Goal: Task Accomplishment & Management: Use online tool/utility

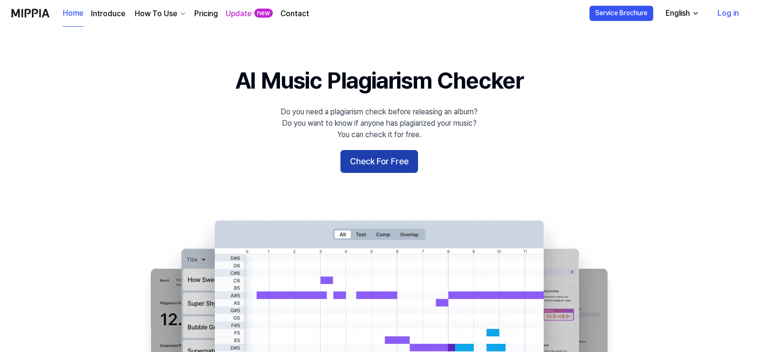
click at [350, 158] on button "Check For Free" at bounding box center [379, 161] width 78 height 23
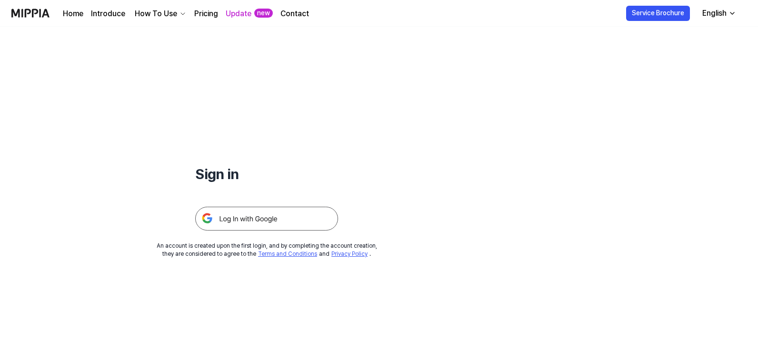
click at [265, 219] on img at bounding box center [266, 219] width 143 height 24
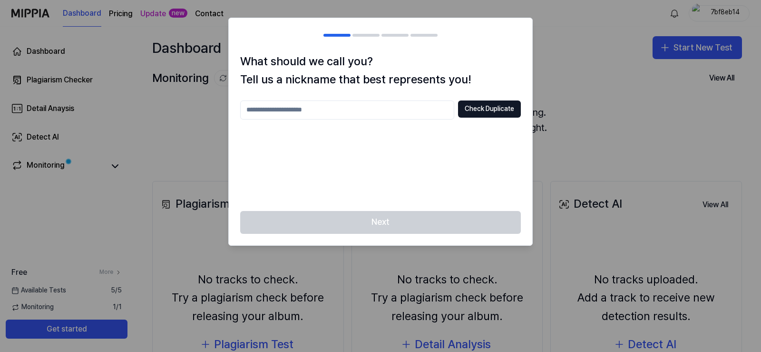
click at [474, 176] on div "Check Duplicate" at bounding box center [380, 149] width 281 height 99
click at [597, 105] on div at bounding box center [380, 176] width 761 height 352
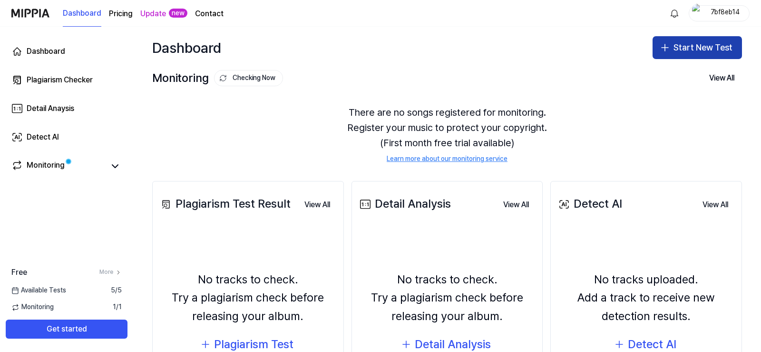
click at [729, 54] on button "Start New Test" at bounding box center [697, 47] width 89 height 23
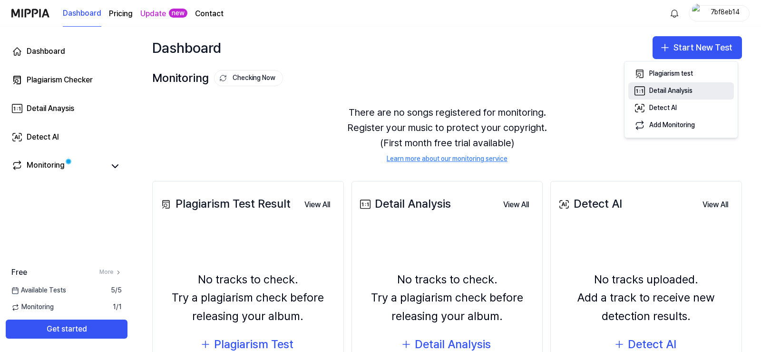
click at [701, 92] on button "Detail Analysis" at bounding box center [682, 90] width 106 height 17
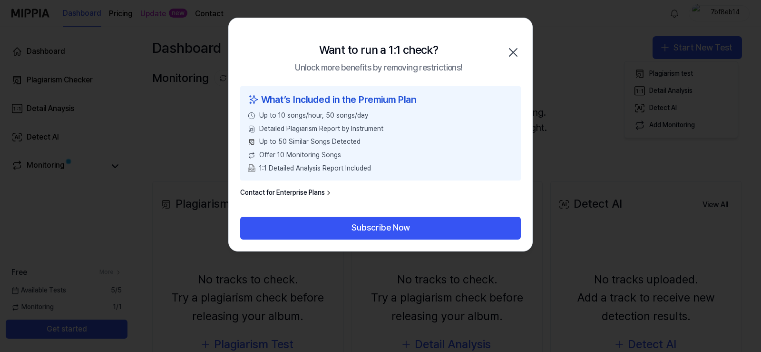
click at [511, 51] on icon "button" at bounding box center [513, 52] width 15 height 15
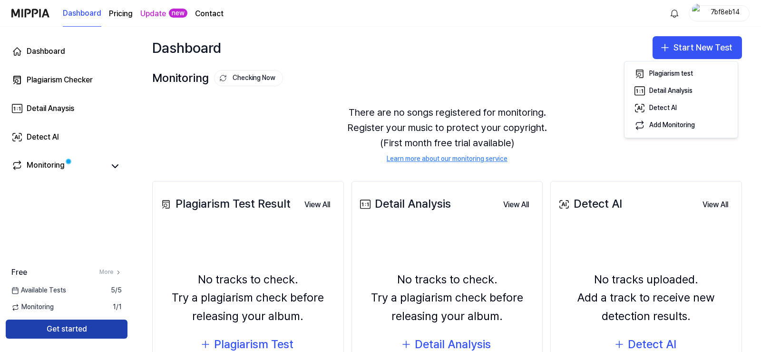
click at [71, 332] on button "Get started" at bounding box center [67, 328] width 122 height 19
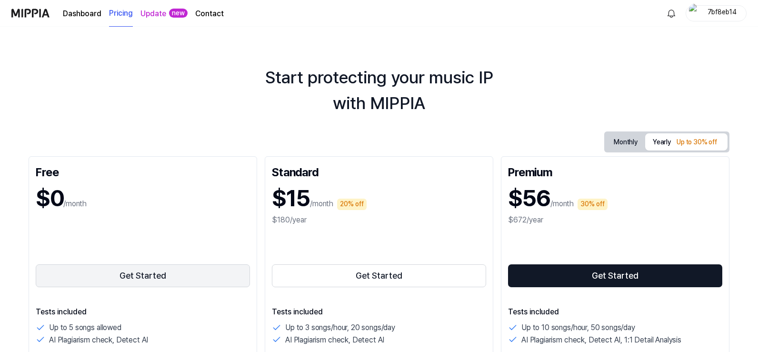
click at [175, 279] on button "Get Started" at bounding box center [143, 275] width 214 height 23
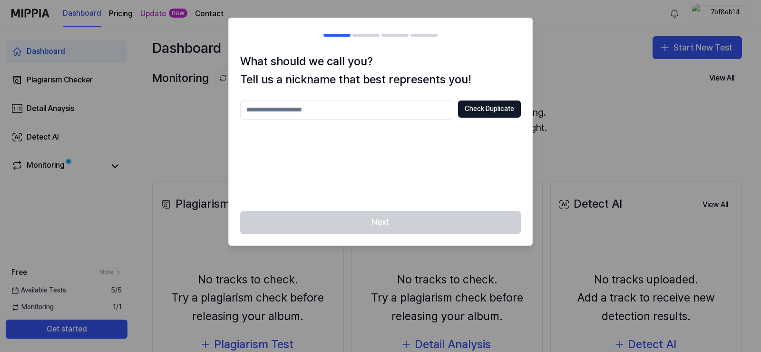
click at [405, 108] on input "text" at bounding box center [347, 109] width 214 height 19
type input "*"
type input "*******"
click at [487, 112] on button "Check Duplicate" at bounding box center [489, 108] width 63 height 17
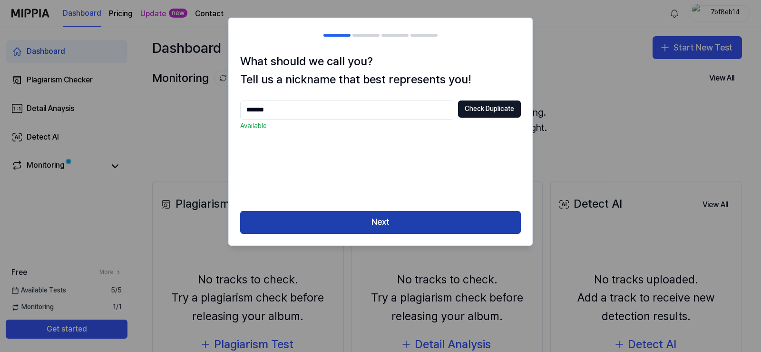
click at [365, 224] on button "Next" at bounding box center [380, 222] width 281 height 23
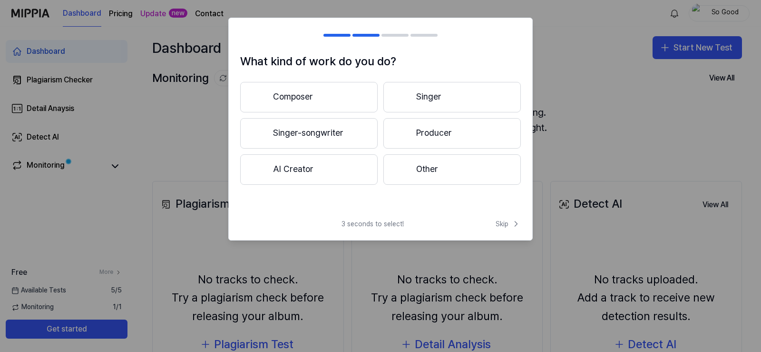
click at [462, 131] on button "Producer" at bounding box center [453, 133] width 138 height 30
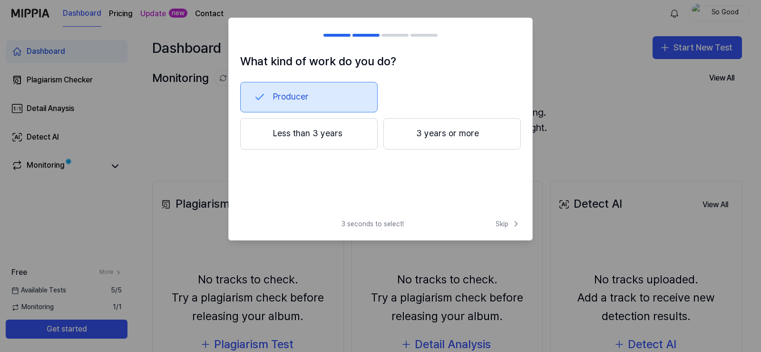
click at [430, 134] on button "3 years or more" at bounding box center [453, 133] width 138 height 31
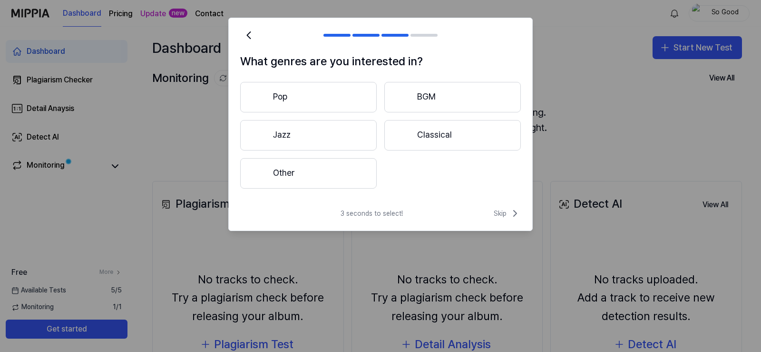
click at [298, 169] on button "Other" at bounding box center [308, 173] width 137 height 30
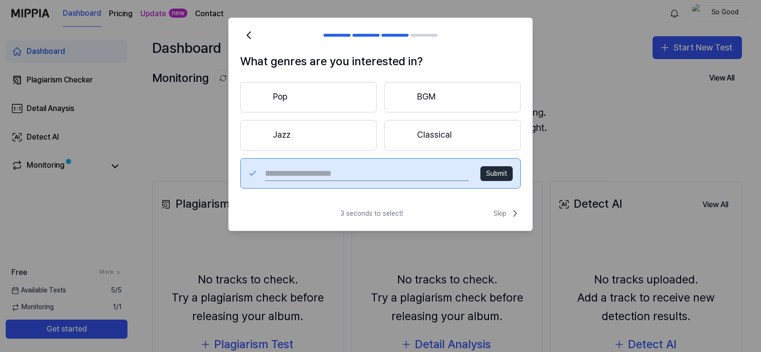
click at [397, 179] on input "text" at bounding box center [367, 173] width 204 height 15
click at [509, 175] on button "Submit" at bounding box center [497, 173] width 32 height 15
click at [499, 213] on span "Skip" at bounding box center [507, 212] width 27 height 11
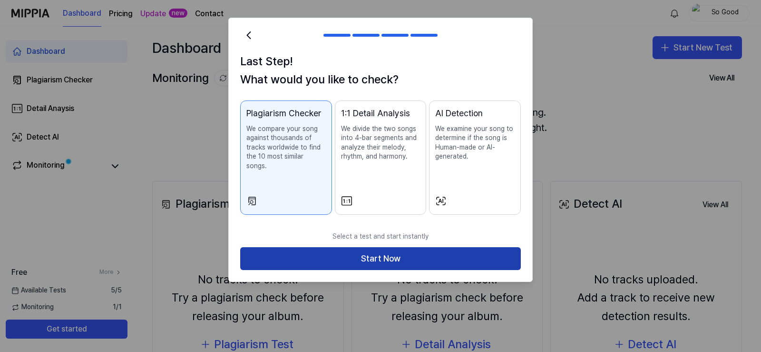
click at [392, 247] on button "Start Now" at bounding box center [380, 258] width 281 height 23
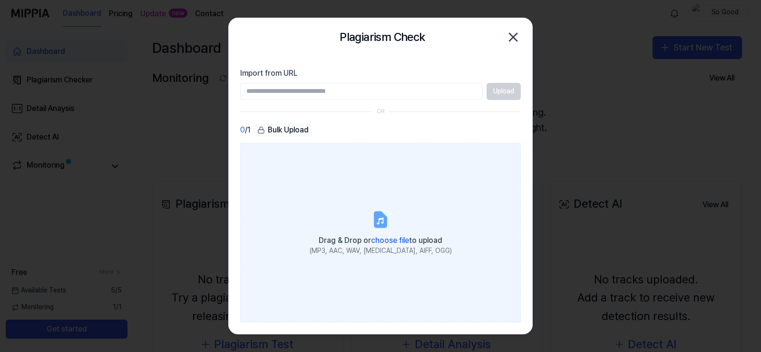
click at [381, 228] on icon at bounding box center [380, 219] width 19 height 19
click at [0, 0] on input "Drag & Drop or choose file to upload (MP3, AAC, WAV, [MEDICAL_DATA], AIFF, OGG)" at bounding box center [0, 0] width 0 height 0
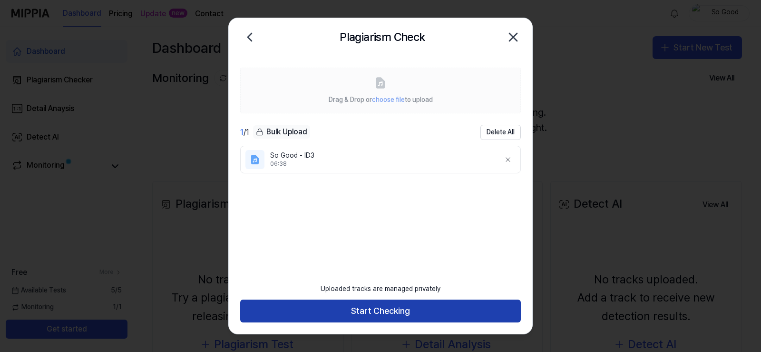
click at [392, 315] on button "Start Checking" at bounding box center [380, 310] width 281 height 23
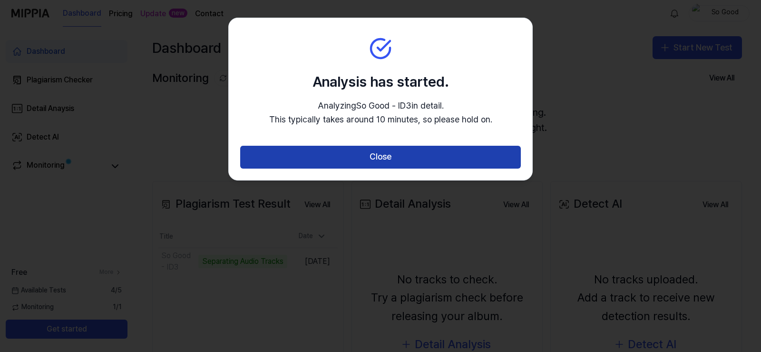
click at [393, 162] on button "Close" at bounding box center [380, 157] width 281 height 23
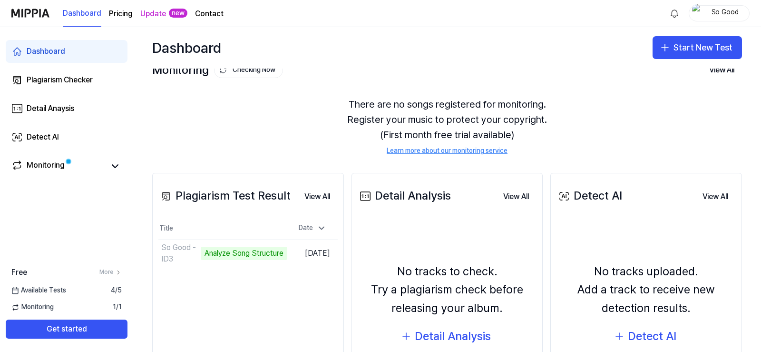
scroll to position [4, 0]
